Goal: Navigation & Orientation: Find specific page/section

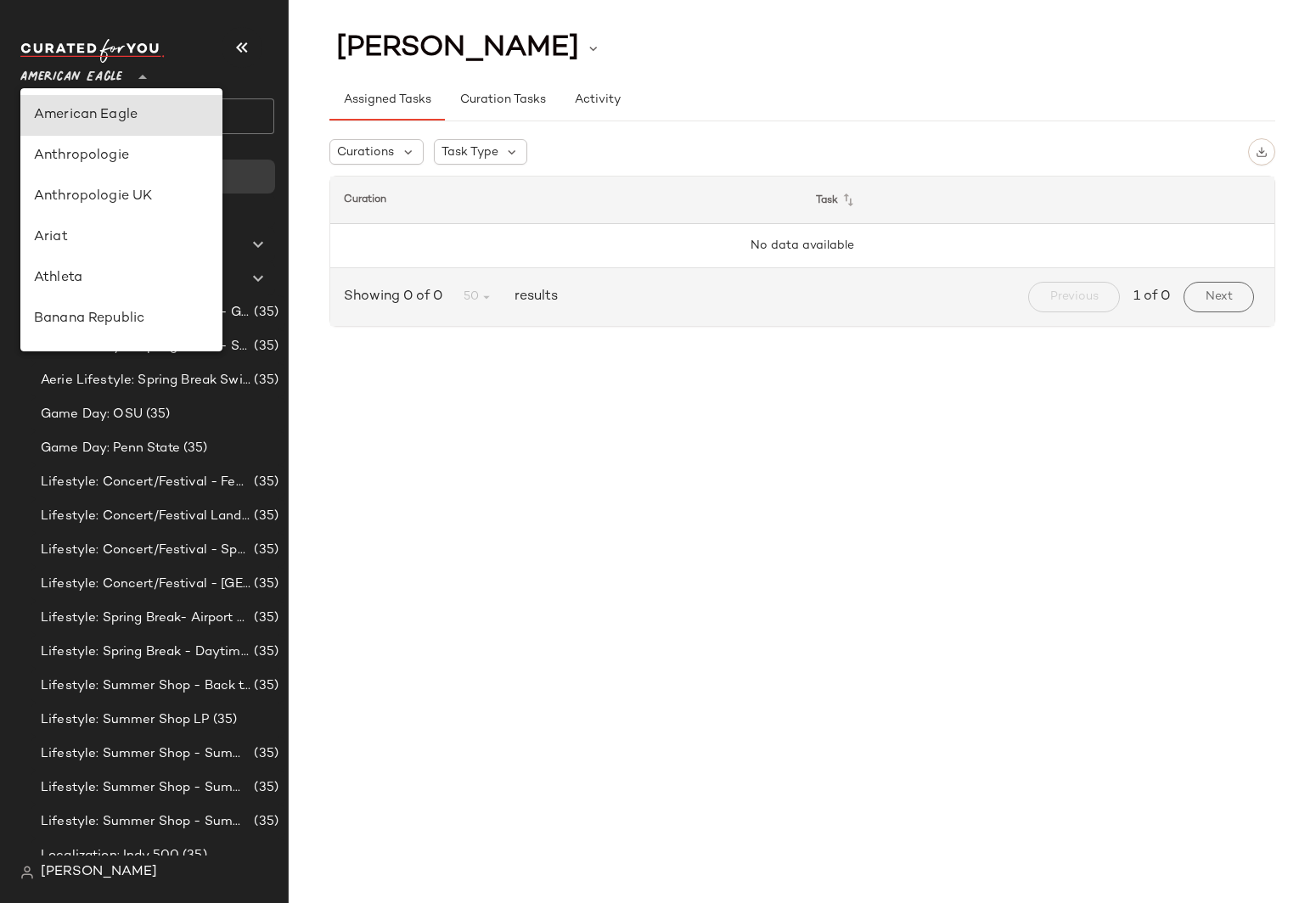
click at [104, 85] on span "American Eagle" at bounding box center [71, 72] width 102 height 31
click at [98, 131] on div "GAP" at bounding box center [122, 115] width 202 height 41
type input "**"
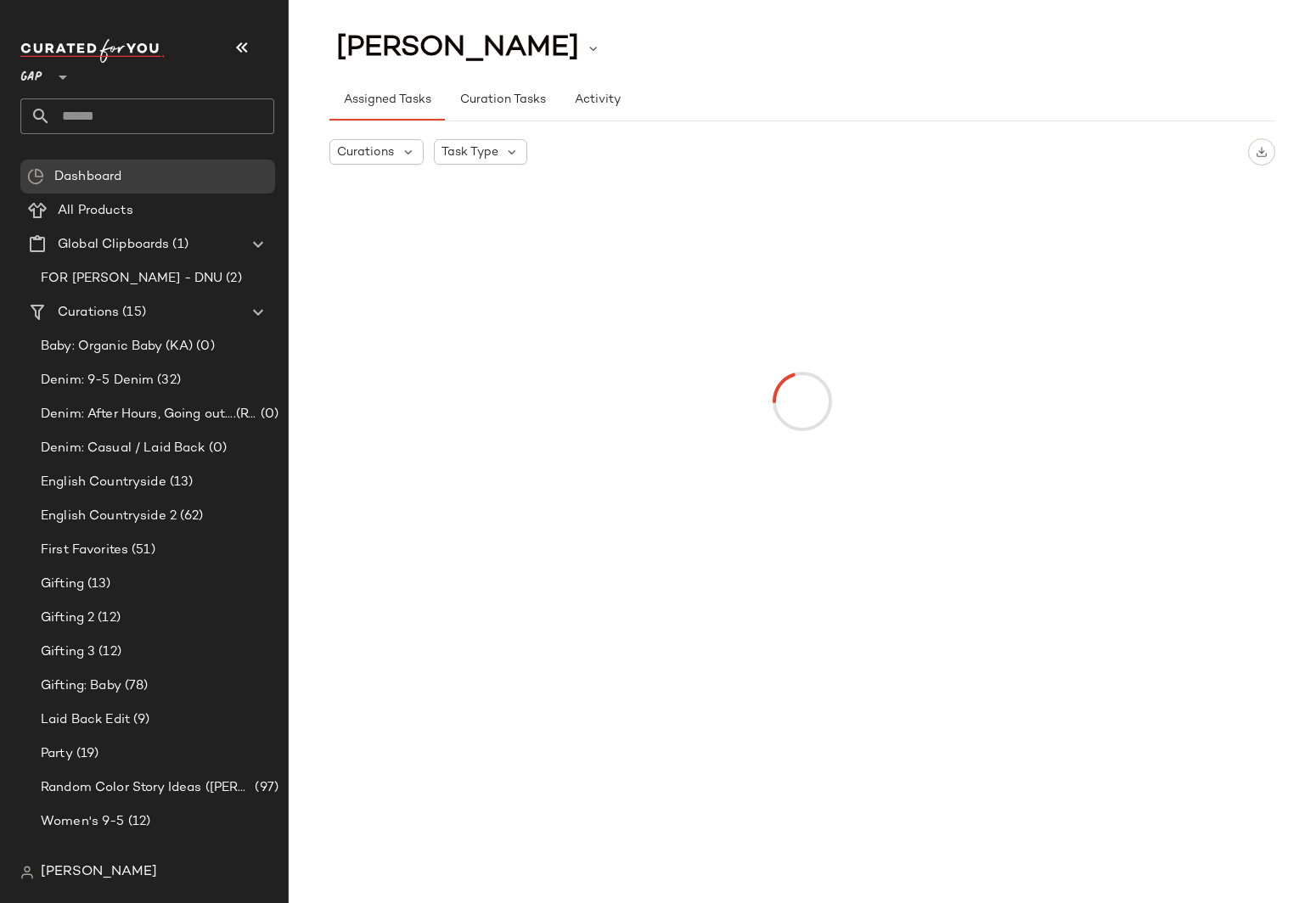
click at [56, 879] on span "[PERSON_NAME]" at bounding box center [98, 872] width 116 height 21
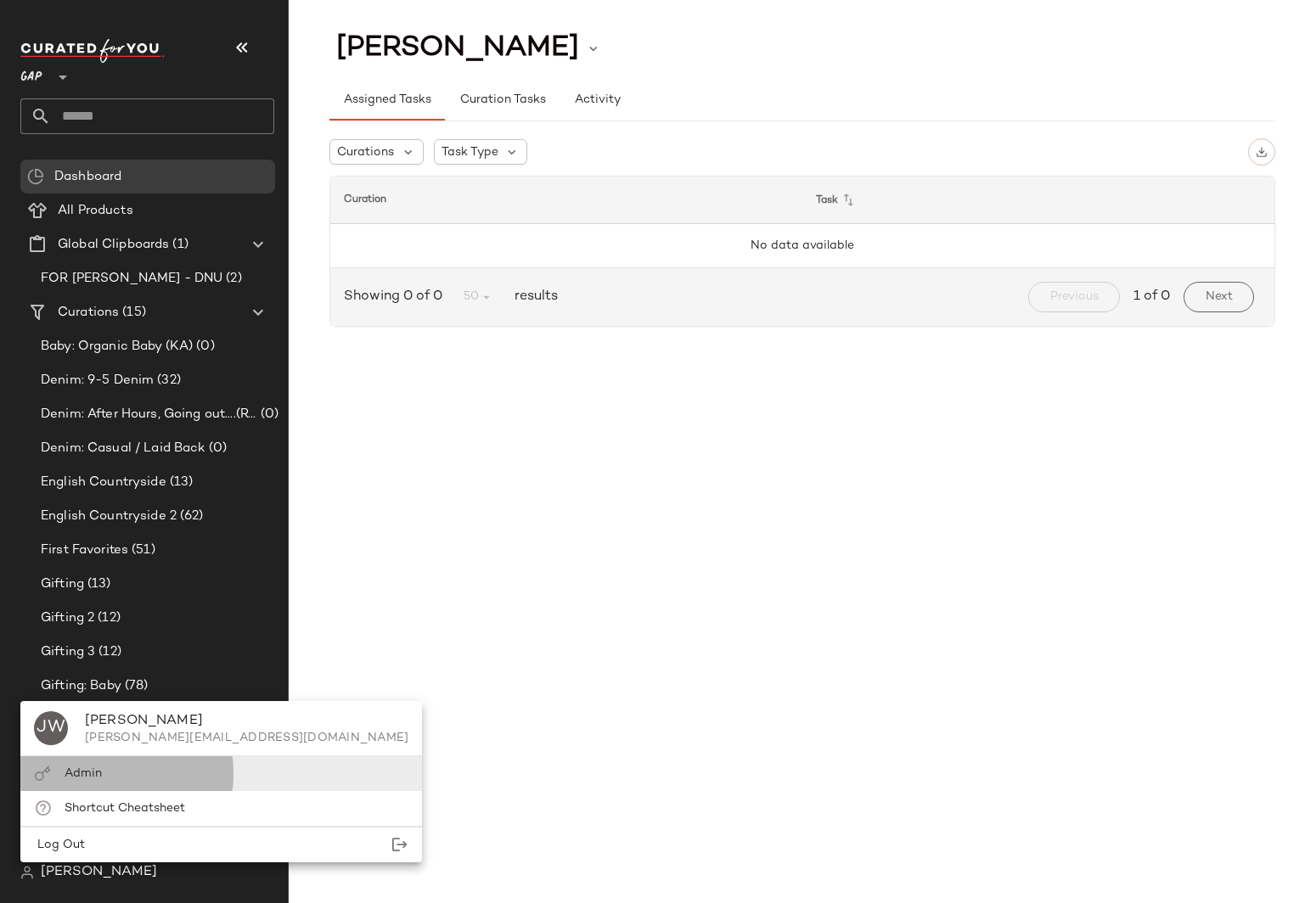
click at [94, 770] on span "Admin" at bounding box center [83, 773] width 38 height 13
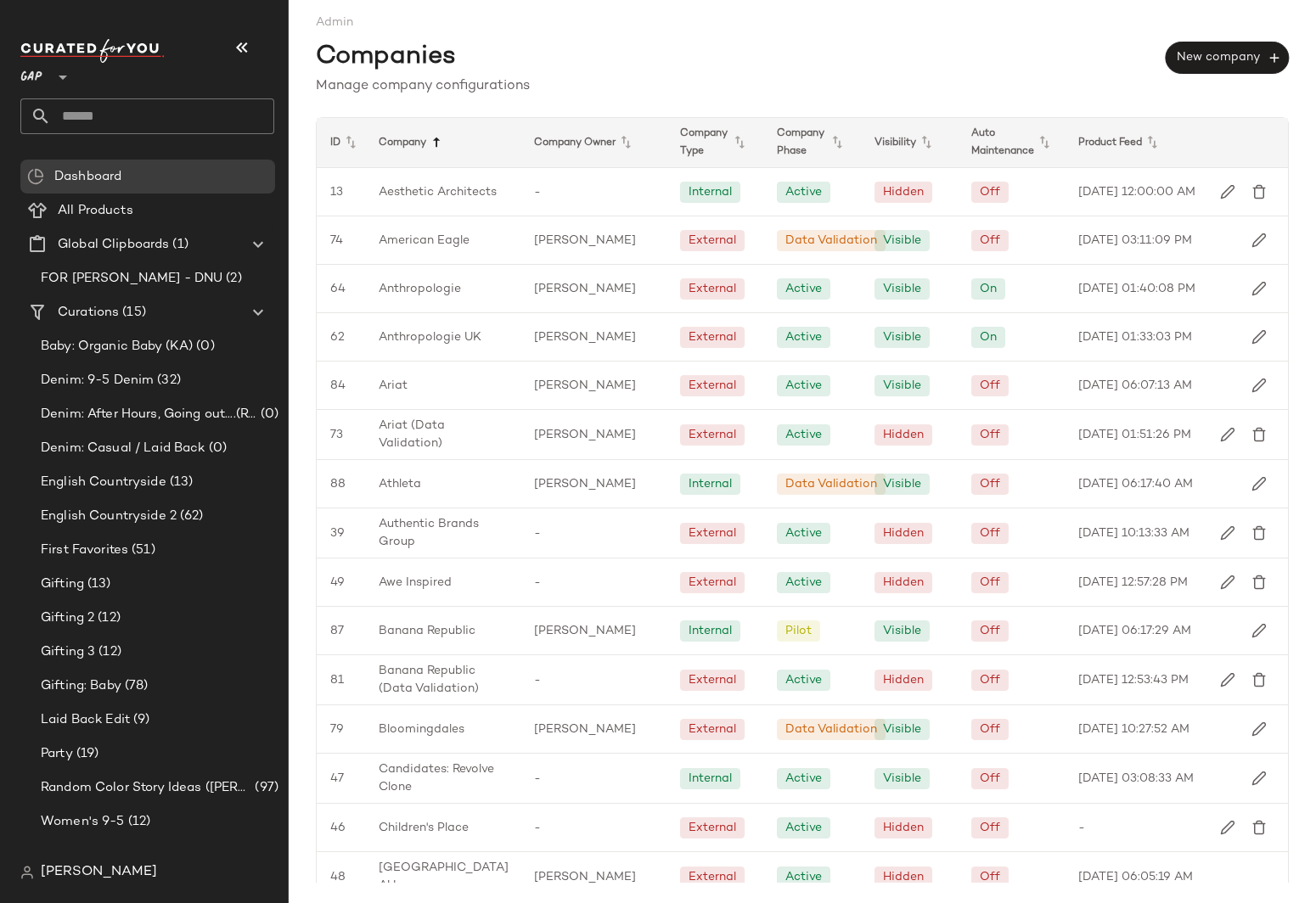
click at [441, 139] on icon at bounding box center [436, 143] width 21 height 21
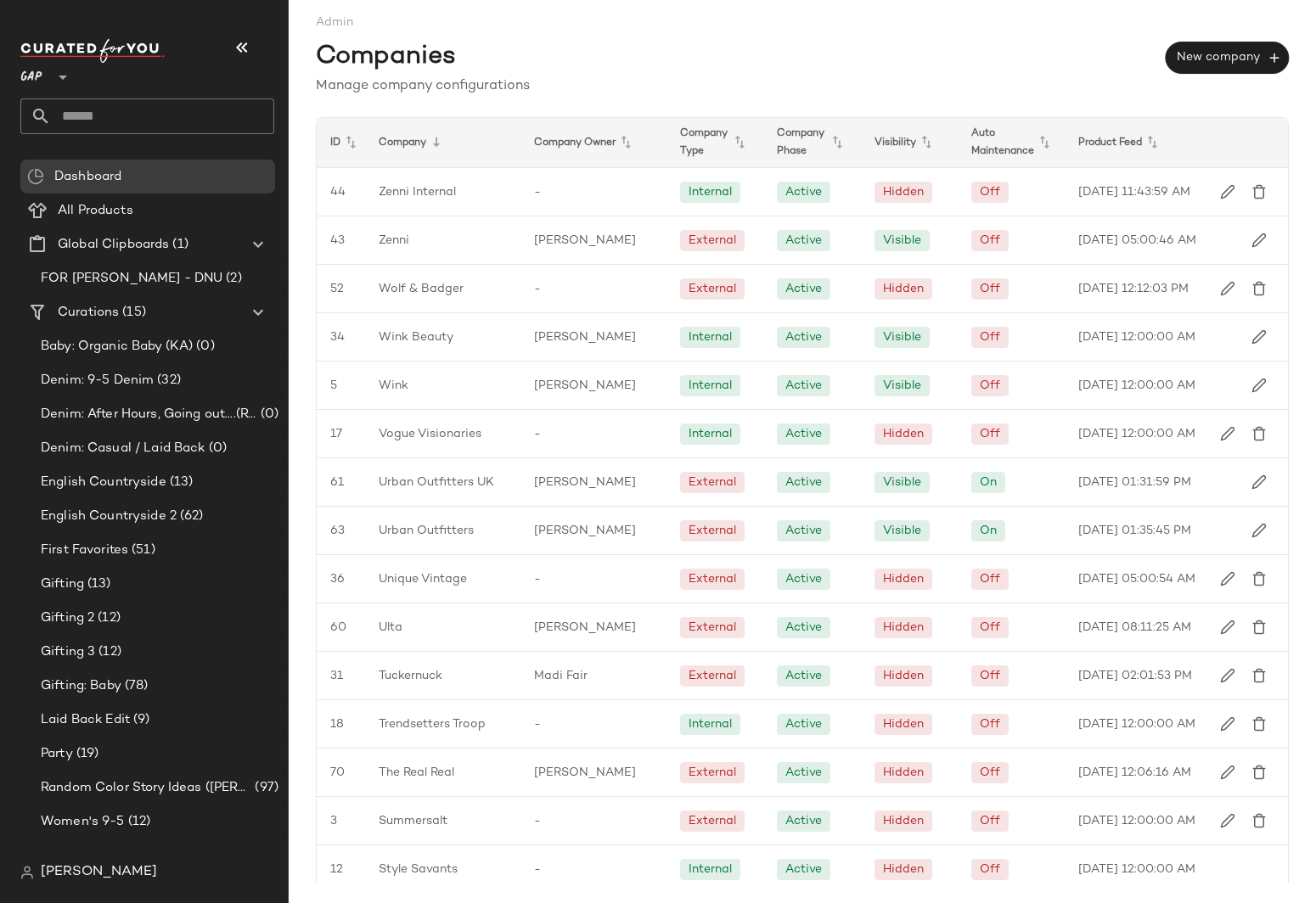
click at [441, 139] on icon at bounding box center [436, 143] width 21 height 21
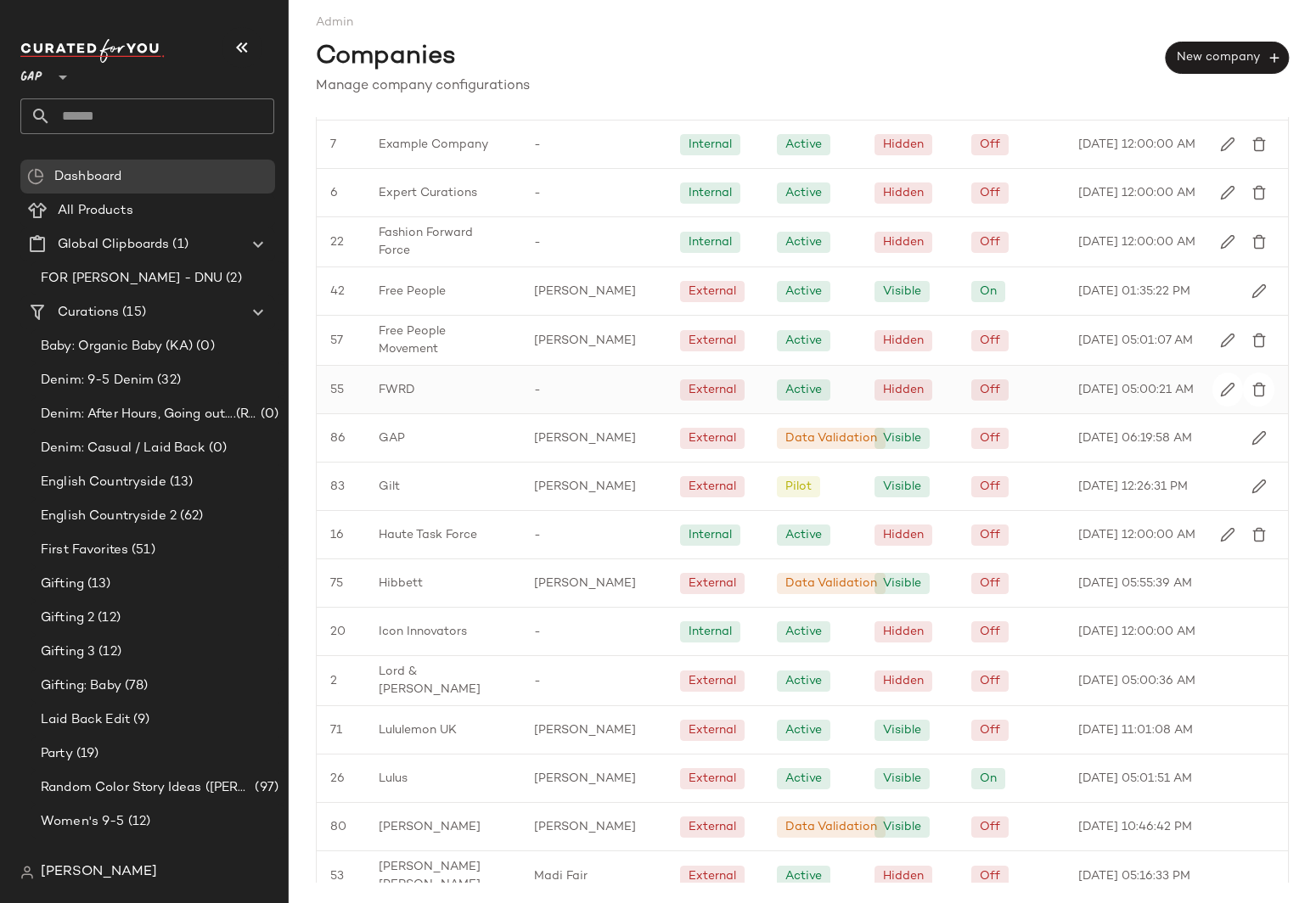
scroll to position [1222, 0]
